Goal: Transaction & Acquisition: Book appointment/travel/reservation

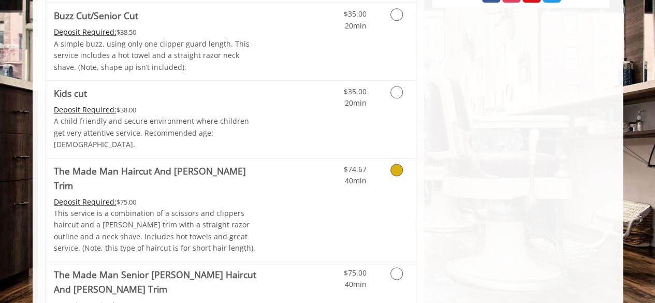
click at [292, 189] on link "Discounted Price" at bounding box center [292, 209] width 62 height 103
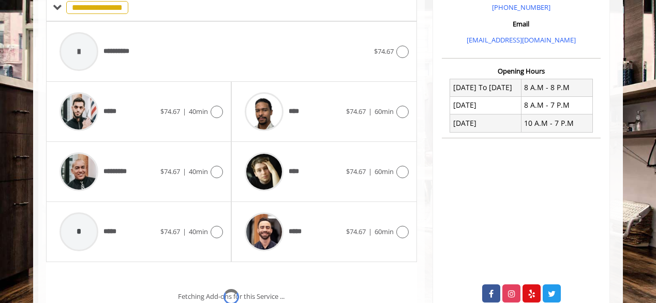
scroll to position [312, 0]
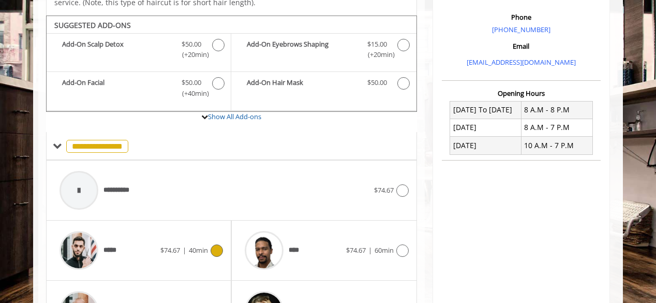
click at [168, 245] on div "***** $74.67 | 40min" at bounding box center [138, 250] width 169 height 49
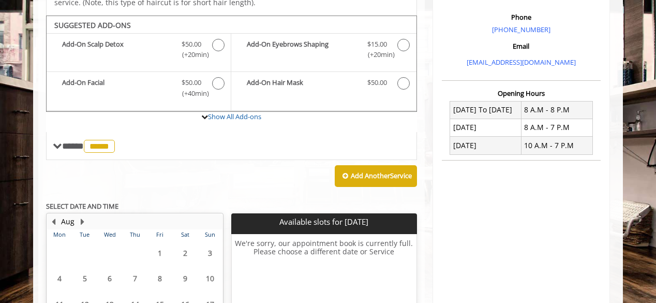
scroll to position [406, 0]
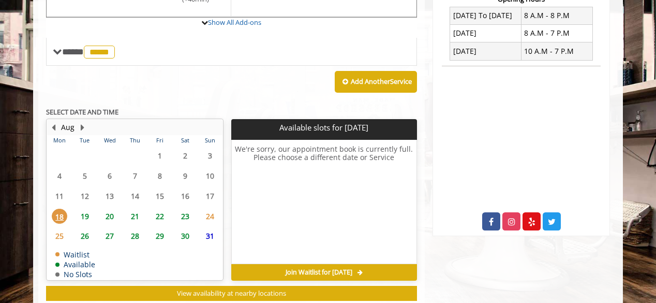
click at [105, 209] on span "20" at bounding box center [110, 216] width 16 height 15
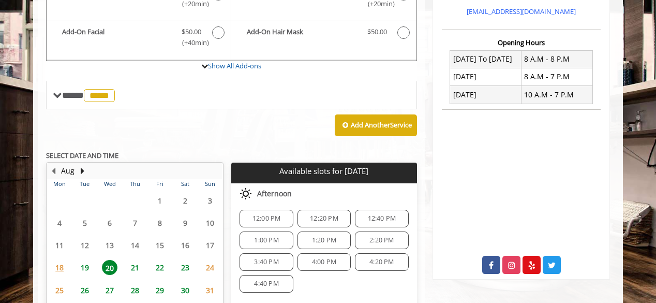
scroll to position [101, 0]
click at [383, 257] on span "4:20 PM" at bounding box center [382, 261] width 24 height 8
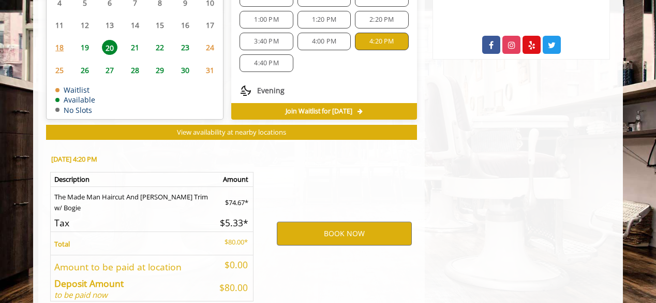
scroll to position [619, 0]
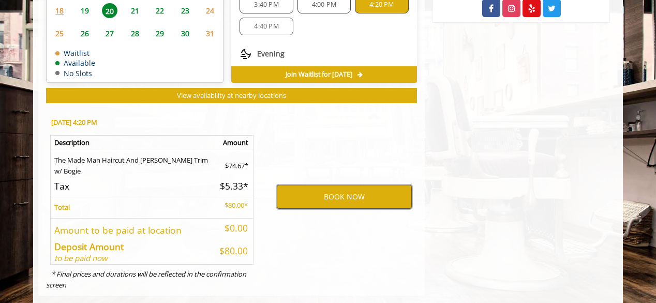
click at [308, 185] on button "BOOK NOW" at bounding box center [344, 197] width 135 height 24
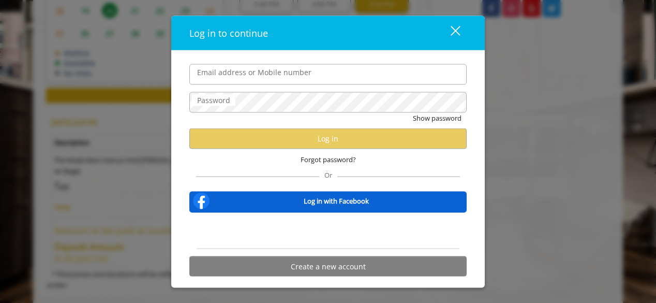
type input "**********"
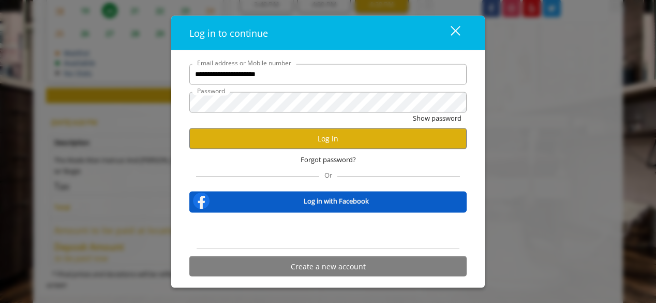
scroll to position [0, 0]
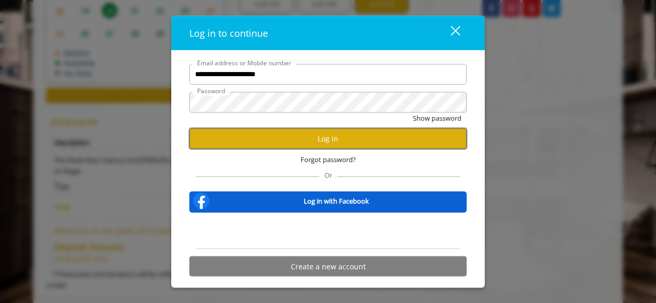
click at [248, 130] on button "Log in" at bounding box center [327, 138] width 277 height 20
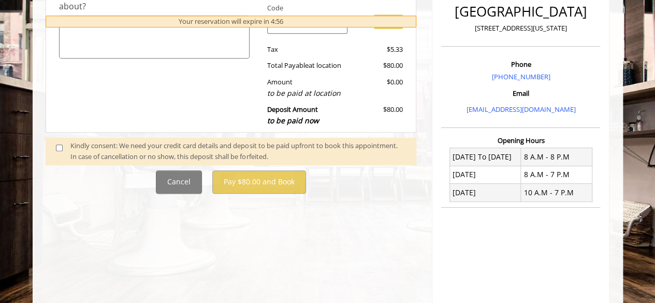
scroll to position [266, 0]
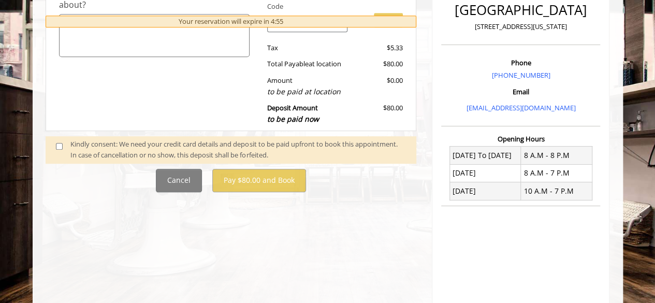
click at [53, 150] on span at bounding box center [63, 150] width 31 height 22
click at [59, 149] on span at bounding box center [63, 150] width 31 height 22
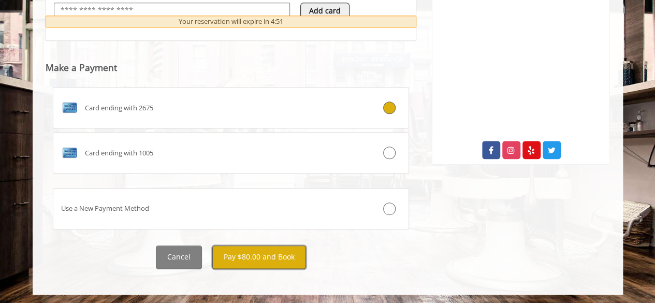
click at [245, 262] on button "Pay $80.00 and Book" at bounding box center [259, 256] width 94 height 23
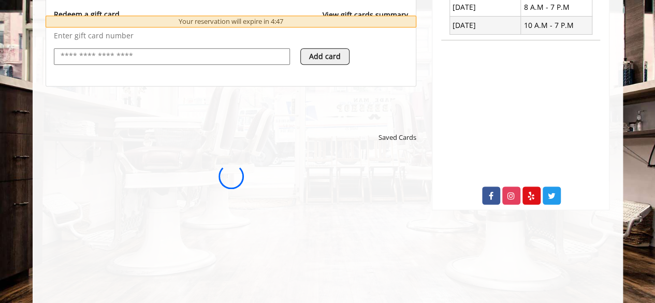
scroll to position [446, 0]
